Goal: Task Accomplishment & Management: Understand process/instructions

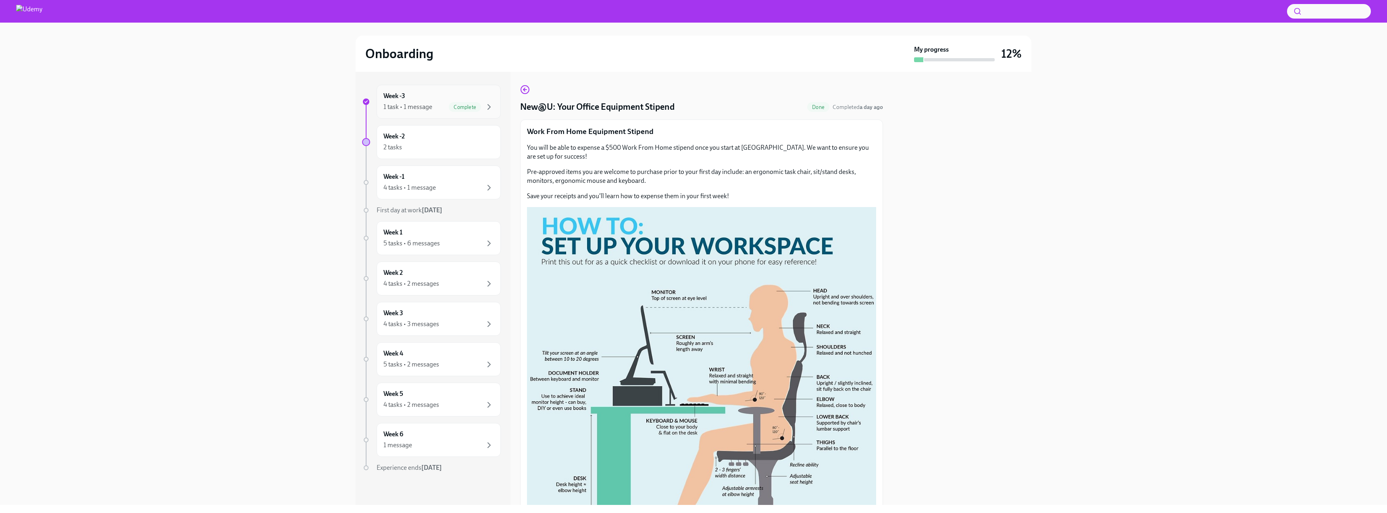
click at [408, 98] on div "Week -3 1 task • 1 message Complete" at bounding box center [439, 102] width 111 height 20
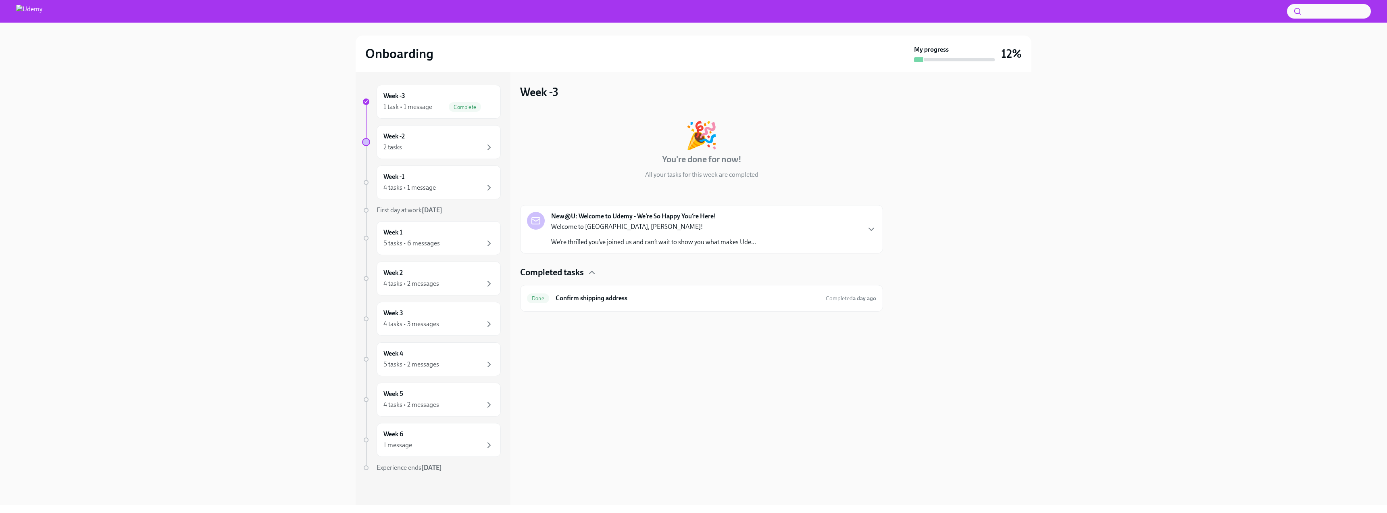
click at [686, 228] on p "Welcome to [GEOGRAPHIC_DATA], [PERSON_NAME]!" at bounding box center [653, 226] width 205 height 9
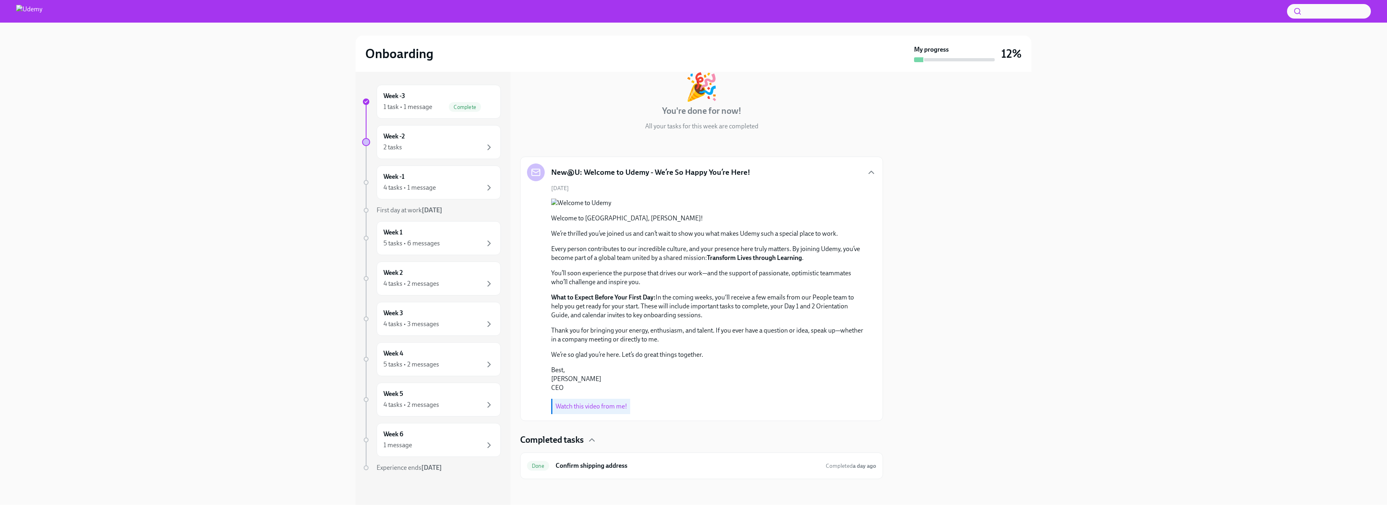
scroll to position [116, 0]
drag, startPoint x: 619, startPoint y: 334, endPoint x: 687, endPoint y: 342, distance: 68.6
click at [686, 342] on p "Thank you for bringing your energy, enthusiasm, and talent. If you ever have a …" at bounding box center [707, 335] width 312 height 18
click at [686, 343] on p "Thank you for bringing your energy, enthusiasm, and talent. If you ever have a …" at bounding box center [707, 335] width 312 height 18
click at [429, 142] on div "2 tasks" at bounding box center [439, 147] width 111 height 10
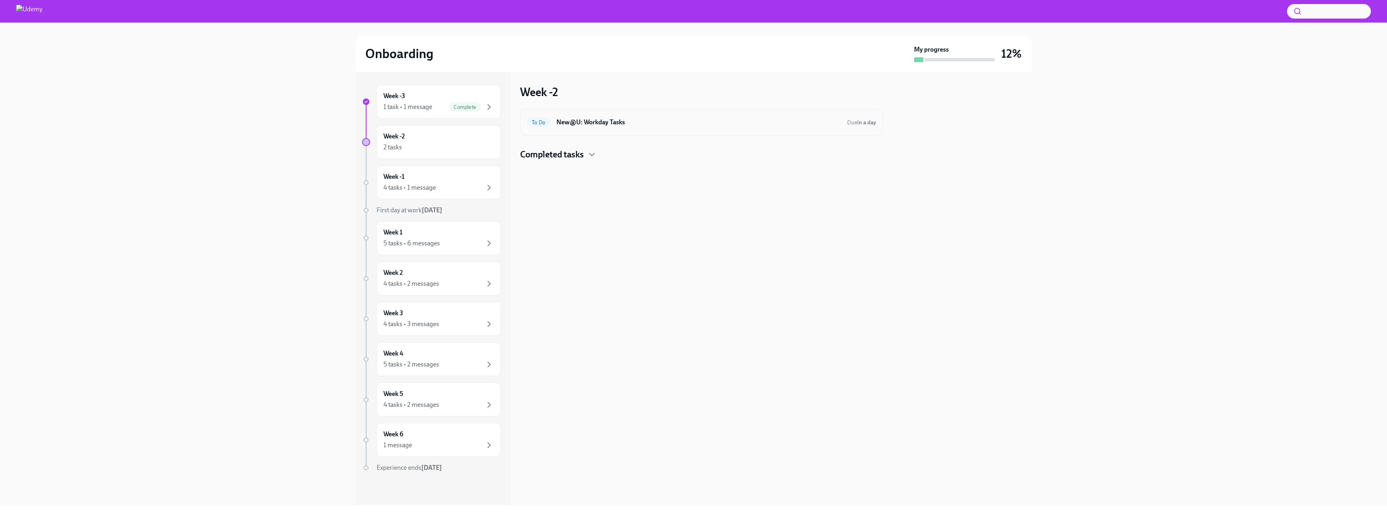
click at [615, 121] on h6 "New@U: Workday Tasks" at bounding box center [699, 122] width 284 height 9
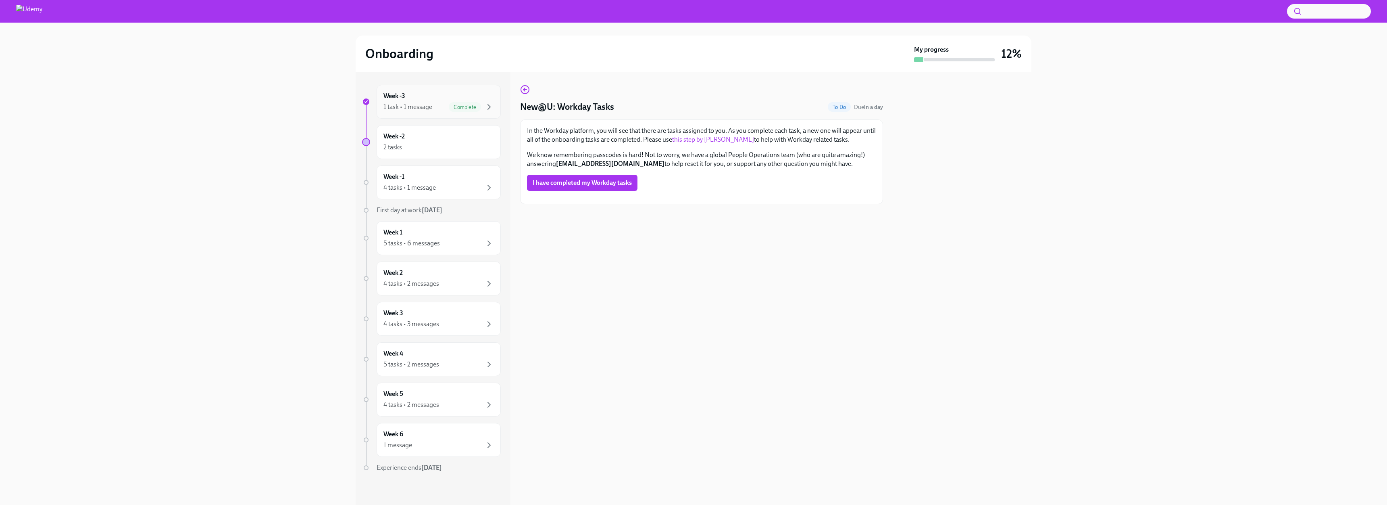
click at [434, 88] on div "Week -3 1 task • 1 message Complete" at bounding box center [439, 102] width 124 height 34
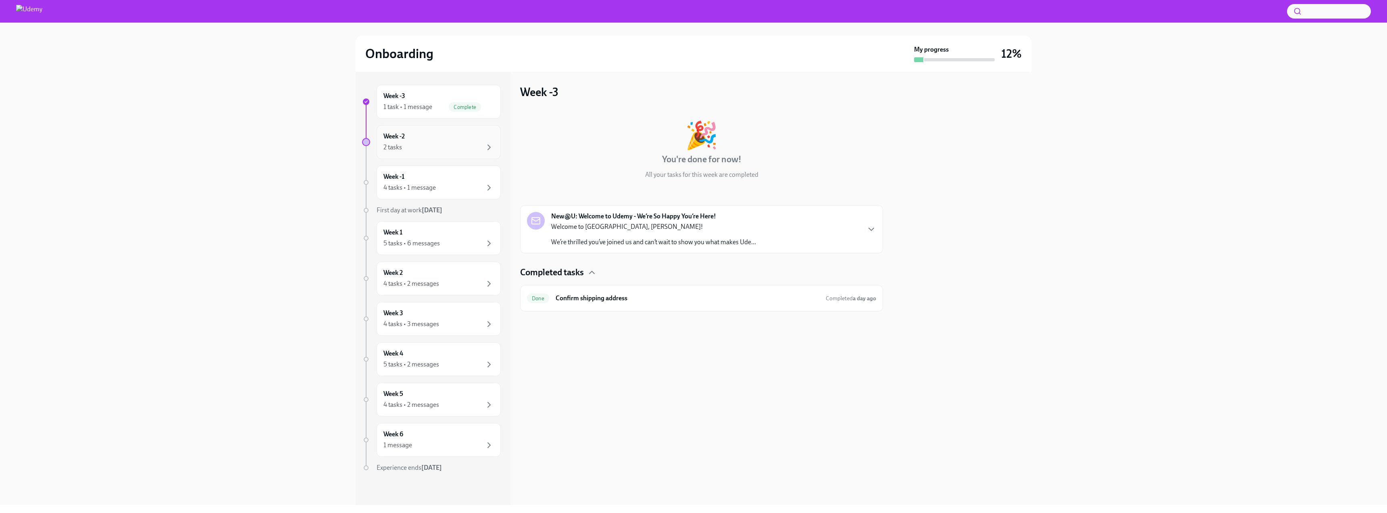
click at [428, 142] on div "2 tasks" at bounding box center [439, 147] width 111 height 10
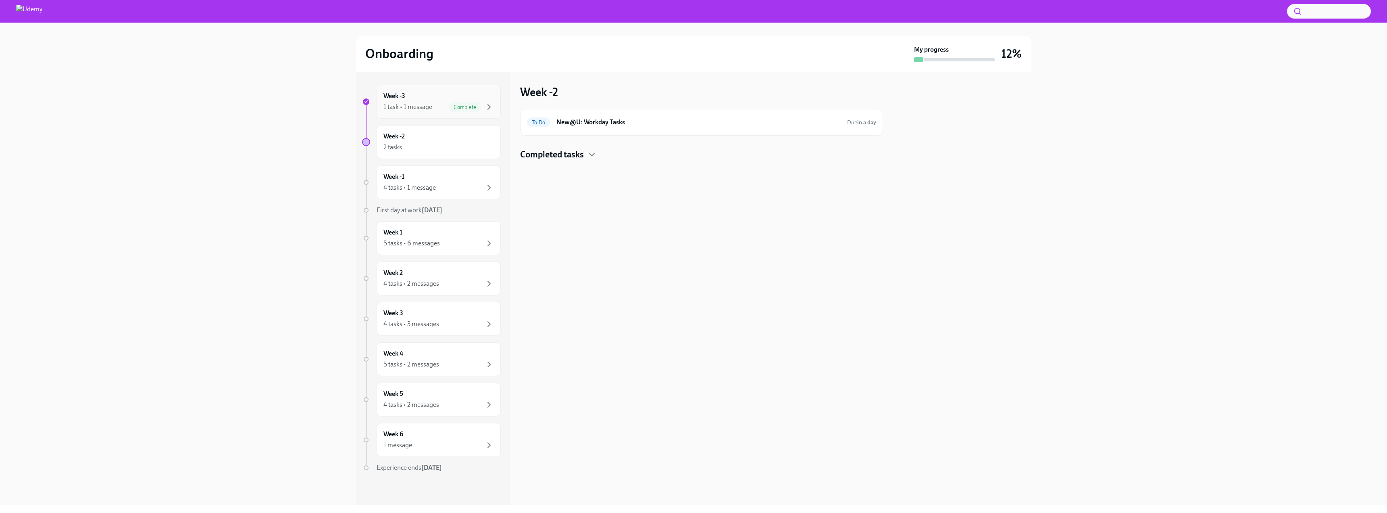
click at [438, 106] on div "1 task • 1 message Complete" at bounding box center [439, 107] width 111 height 10
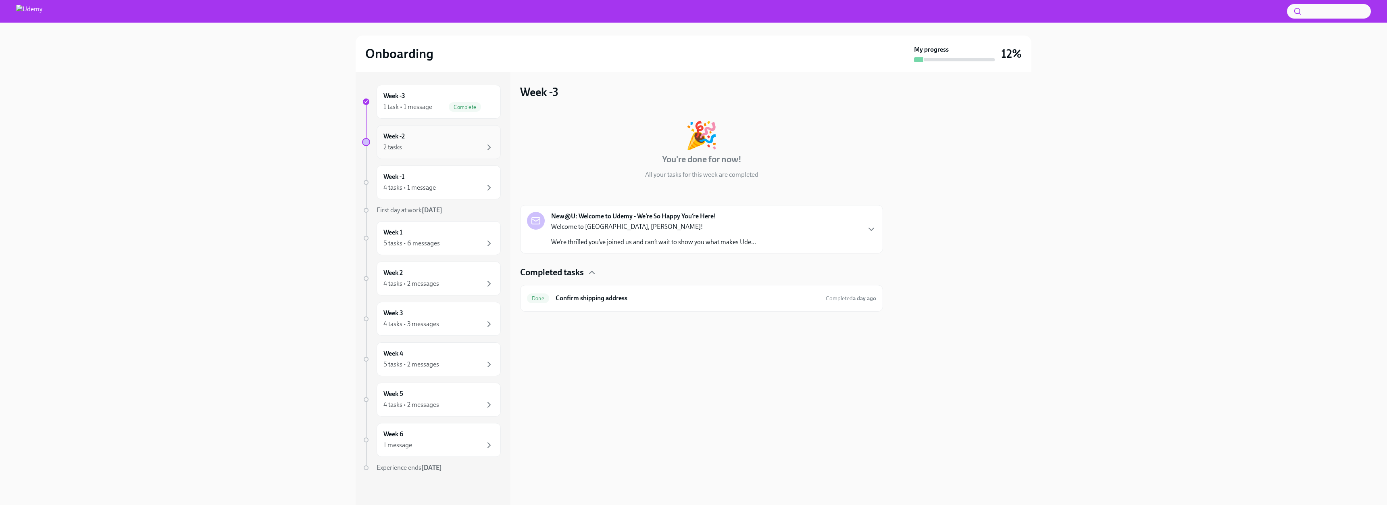
click at [434, 142] on div "Week -2 2 tasks" at bounding box center [439, 142] width 111 height 20
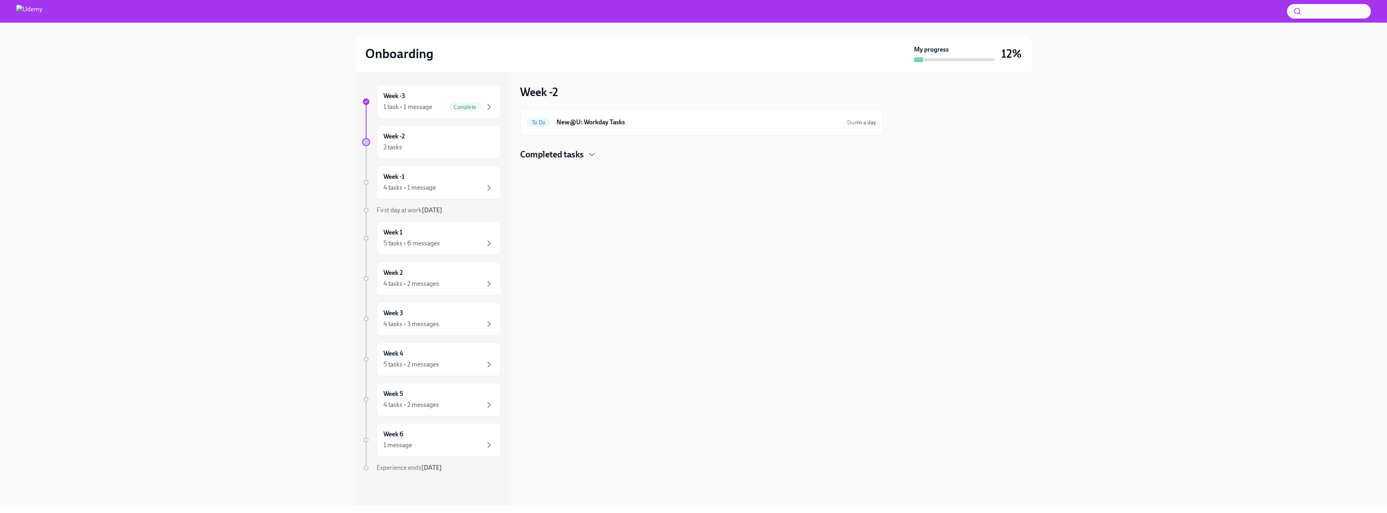
click at [542, 154] on h4 "Completed tasks" at bounding box center [552, 154] width 64 height 12
click at [634, 128] on div "To Do New@U: Workday Tasks Due in a day" at bounding box center [701, 122] width 349 height 13
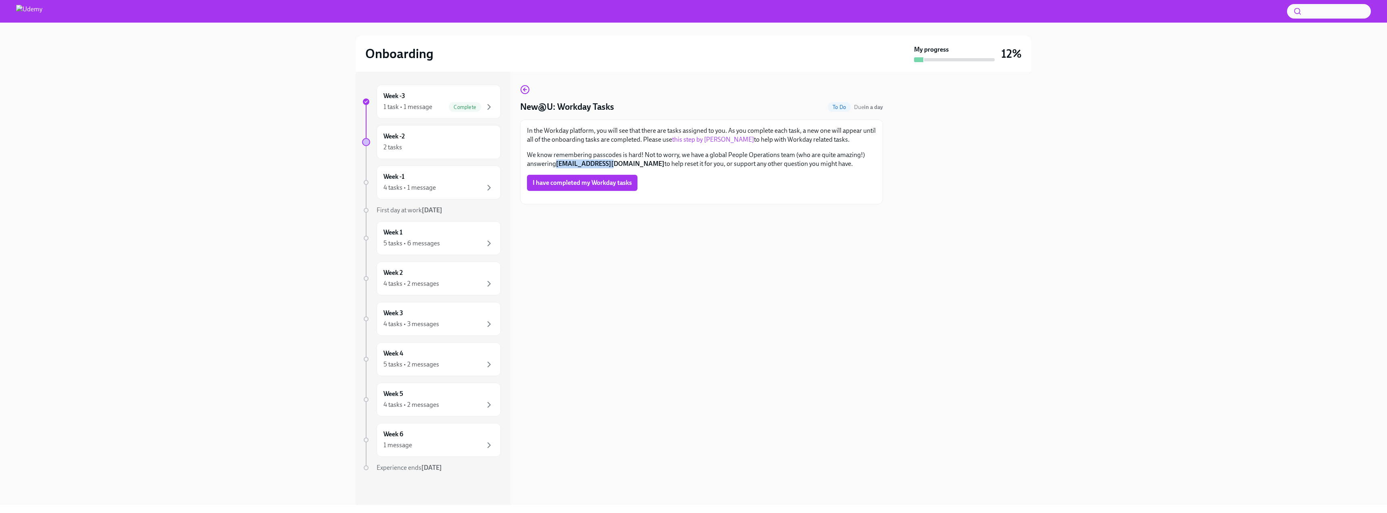
drag, startPoint x: 562, startPoint y: 163, endPoint x: 615, endPoint y: 162, distance: 52.8
click at [615, 162] on p "We know remembering passcodes is hard! Not to worry, we have a global People Op…" at bounding box center [701, 159] width 349 height 18
copy strong "[EMAIL_ADDRESS][DOMAIN_NAME]"
click at [711, 138] on link "this step by [PERSON_NAME]" at bounding box center [713, 140] width 82 height 8
